Goal: Task Accomplishment & Management: Manage account settings

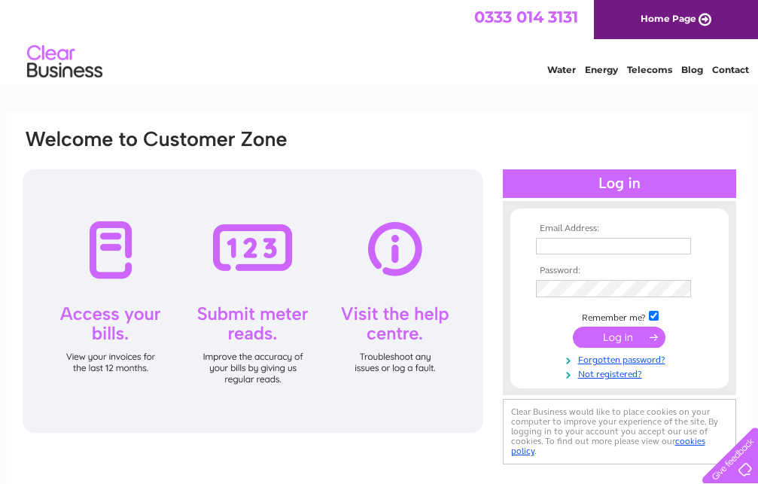
click at [563, 255] on input "text" at bounding box center [613, 246] width 155 height 17
click at [572, 249] on input "text" at bounding box center [614, 247] width 157 height 18
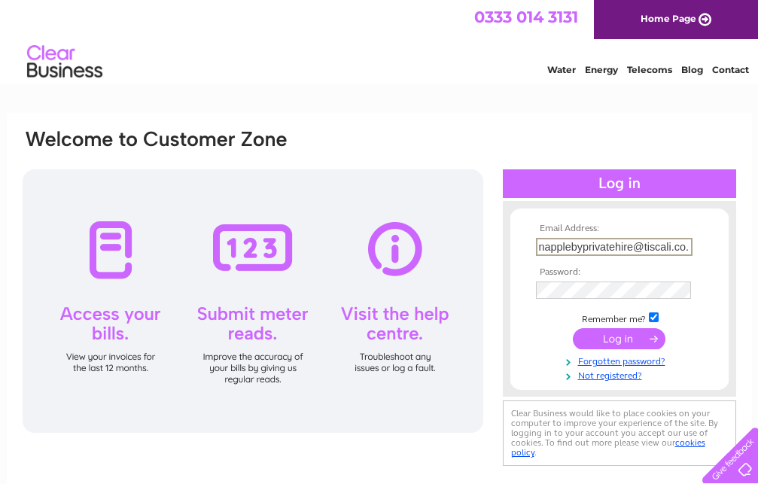
scroll to position [0, 8]
type input "napplebyprivatehire@tiscali.co.uk"
click at [573, 328] on input "submit" at bounding box center [619, 338] width 93 height 21
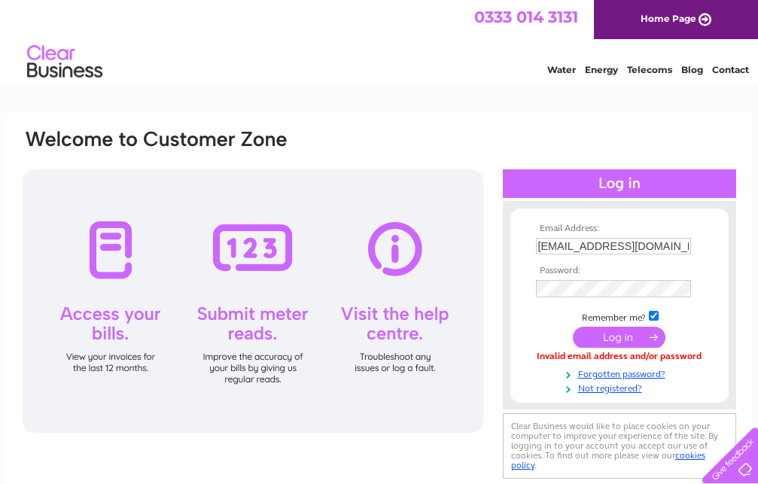
click at [630, 334] on input "submit" at bounding box center [619, 337] width 93 height 21
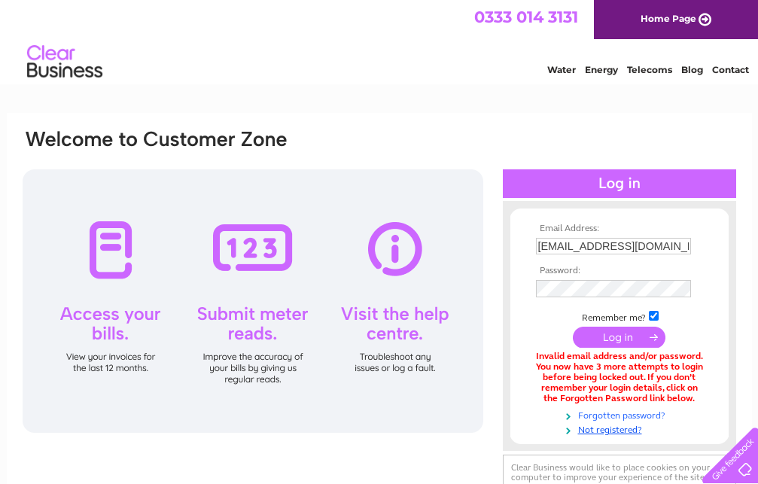
click at [599, 418] on link "Forgotten password?" at bounding box center [621, 414] width 171 height 14
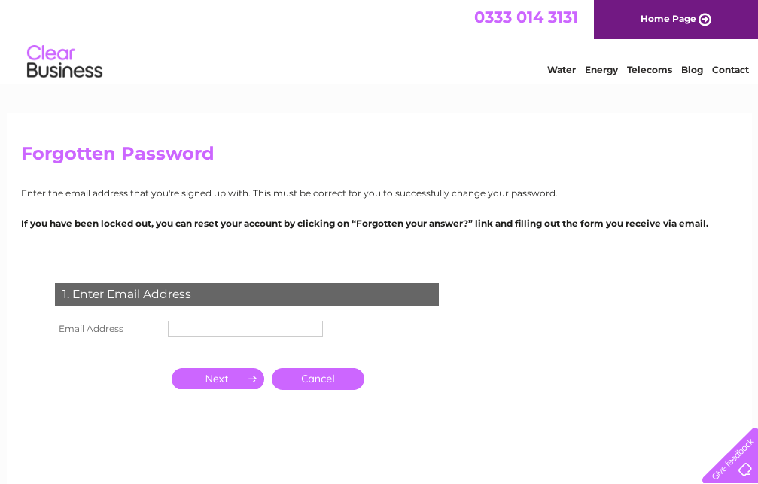
click at [213, 334] on input "text" at bounding box center [245, 329] width 155 height 17
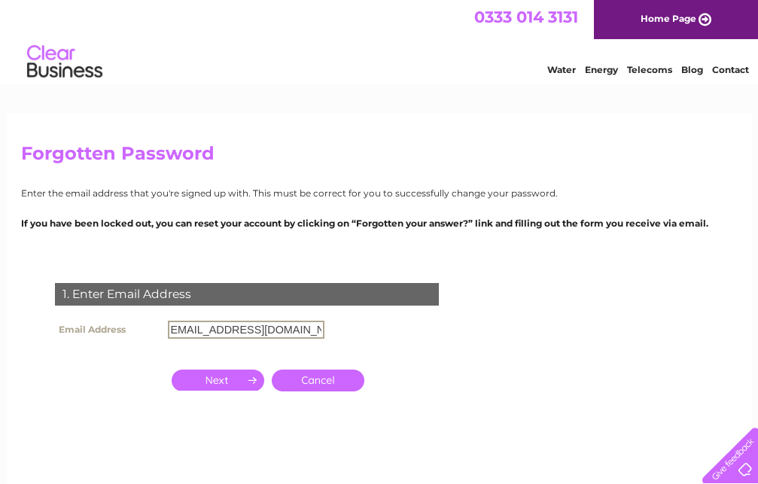
scroll to position [0, 8]
type input "[EMAIL_ADDRESS][DOMAIN_NAME]"
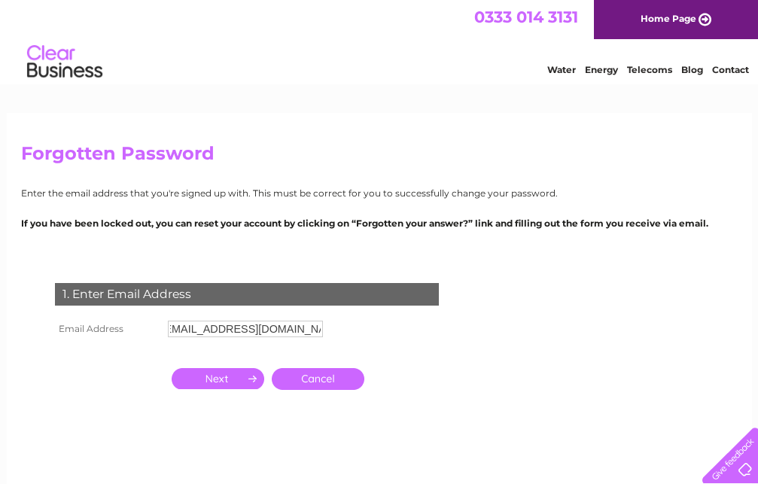
click at [231, 385] on input "button" at bounding box center [218, 378] width 93 height 21
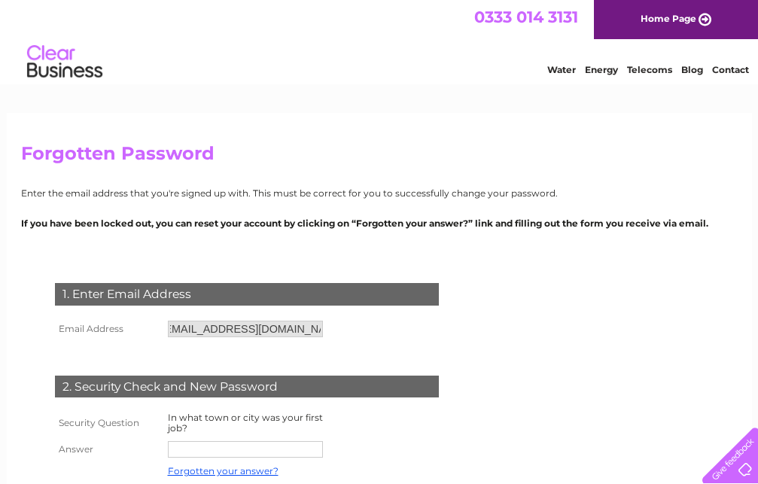
scroll to position [154, 0]
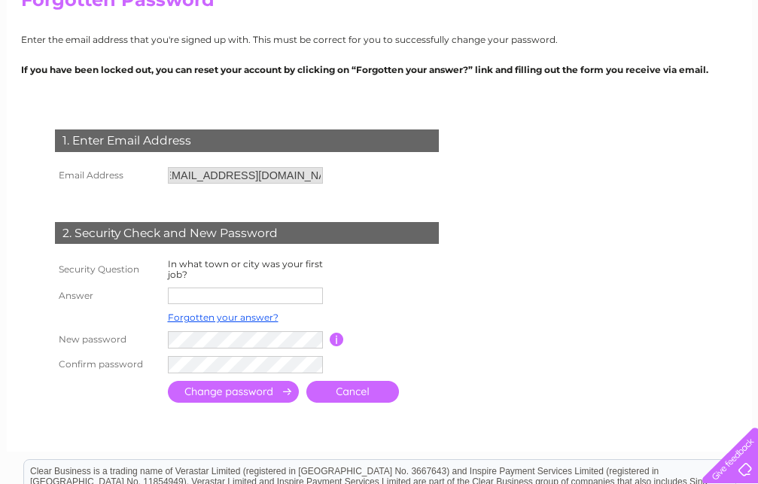
click at [218, 295] on input "text" at bounding box center [245, 296] width 155 height 17
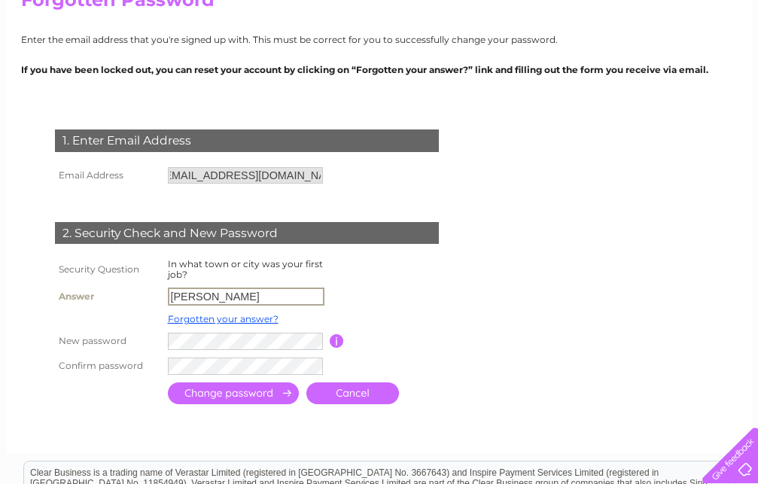
type input "[PERSON_NAME]"
click at [385, 317] on td at bounding box center [404, 318] width 120 height 20
click at [242, 402] on input "submit" at bounding box center [233, 394] width 131 height 22
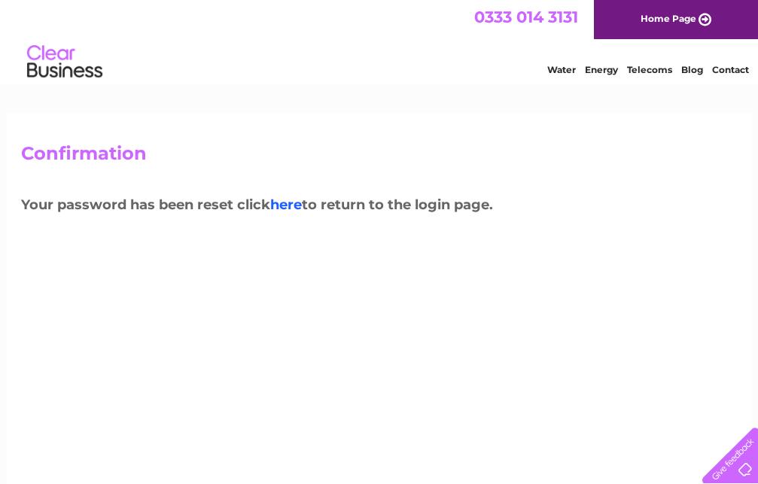
click at [297, 206] on link "here" at bounding box center [286, 205] width 32 height 17
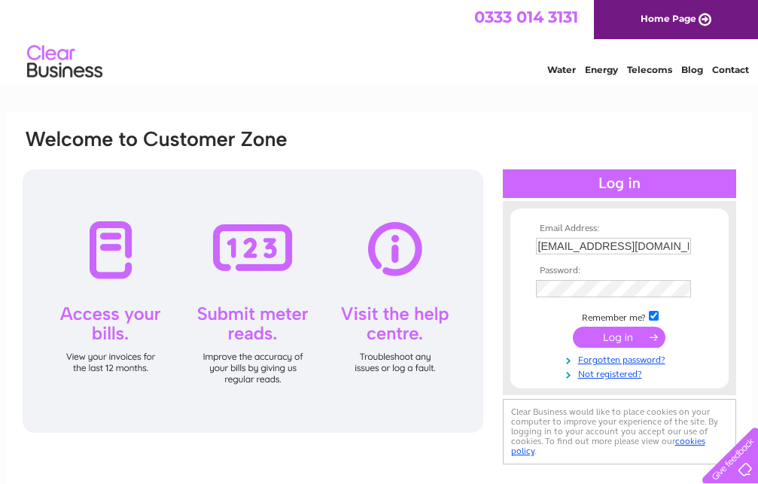
click at [627, 339] on input "submit" at bounding box center [619, 337] width 93 height 21
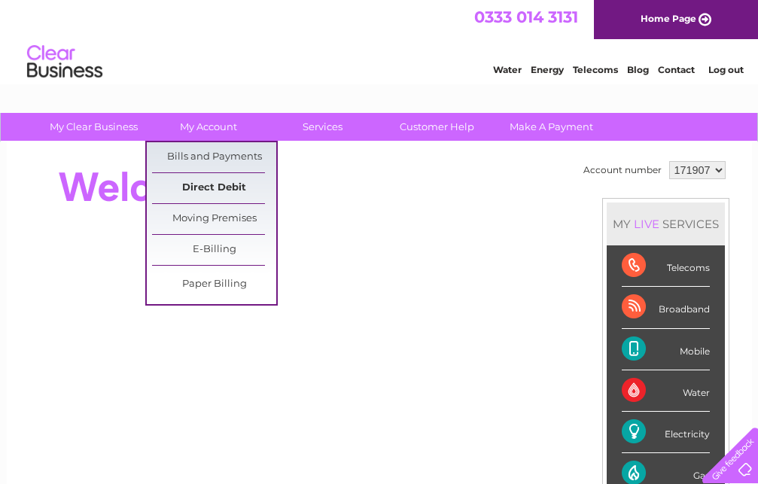
click at [215, 182] on link "Direct Debit" at bounding box center [214, 188] width 124 height 30
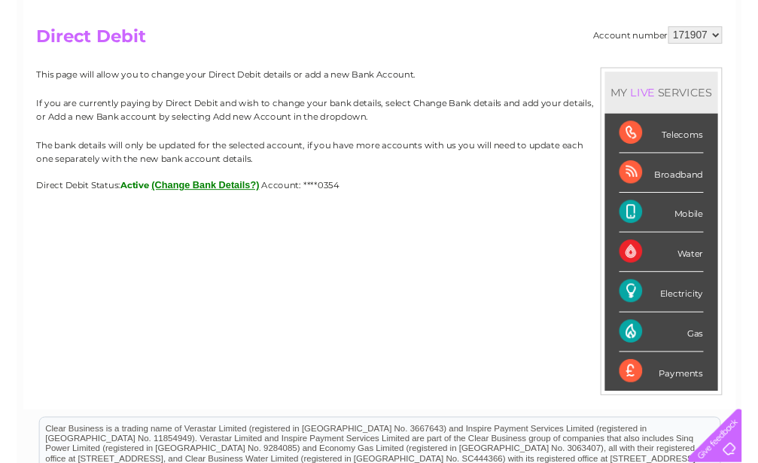
scroll to position [154, 0]
